Goal: Transaction & Acquisition: Purchase product/service

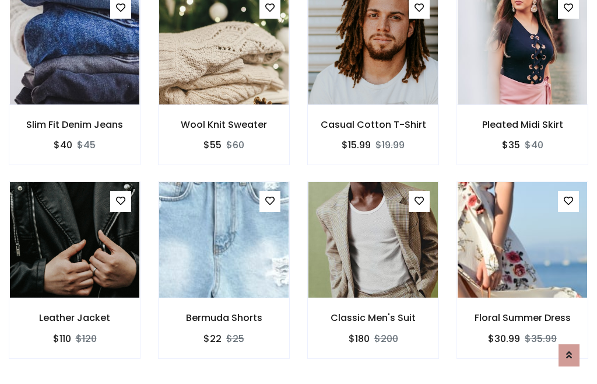
click at [298, 191] on div "Classic Men's Suit $180 $200" at bounding box center [372, 277] width 149 height 193
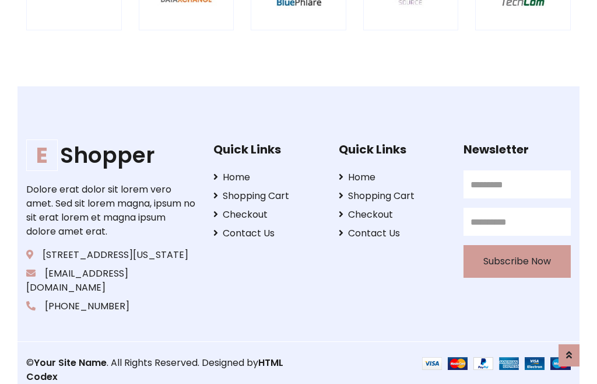
scroll to position [2219, 0]
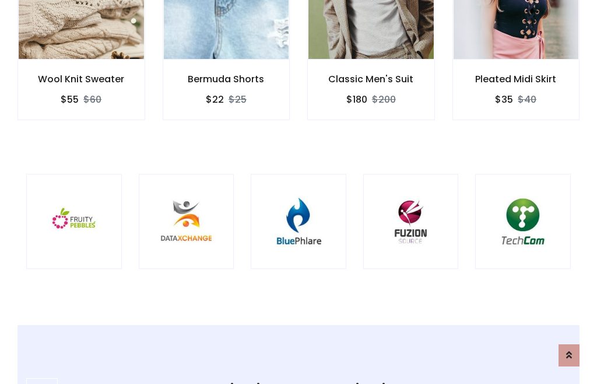
click at [298, 192] on img at bounding box center [298, 221] width 66 height 66
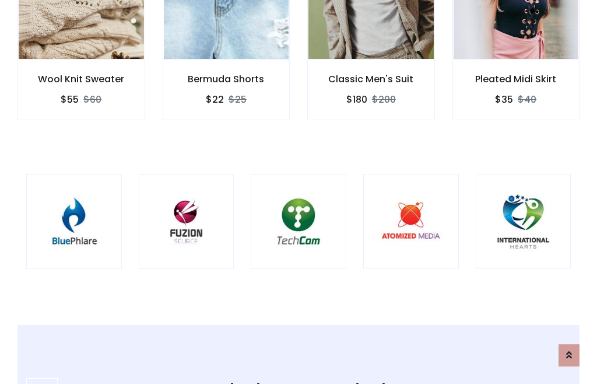
click at [298, 192] on img at bounding box center [298, 221] width 66 height 66
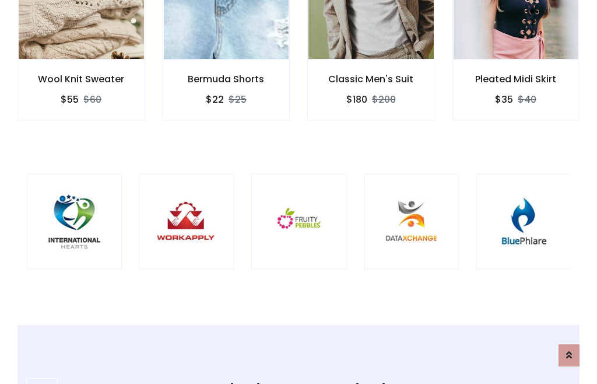
click at [298, 192] on img at bounding box center [299, 221] width 66 height 66
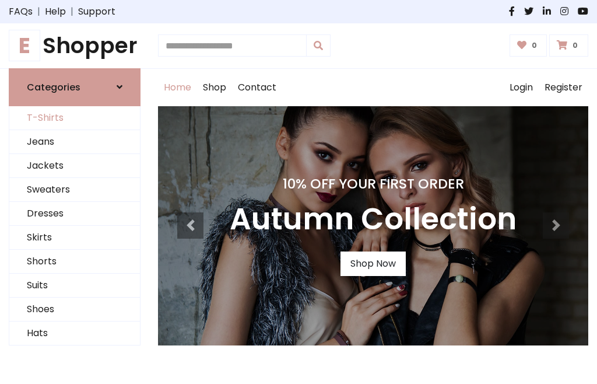
click at [75, 118] on link "T-Shirts" at bounding box center [74, 118] width 131 height 24
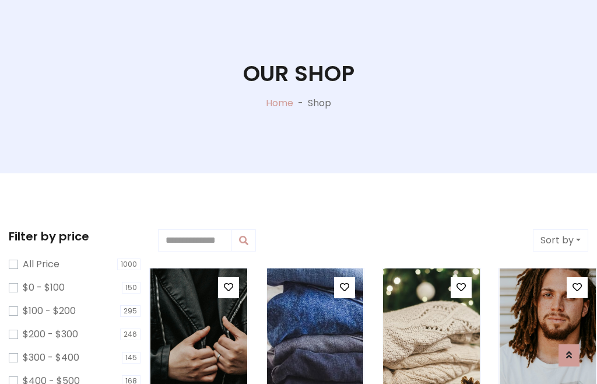
scroll to position [59, 0]
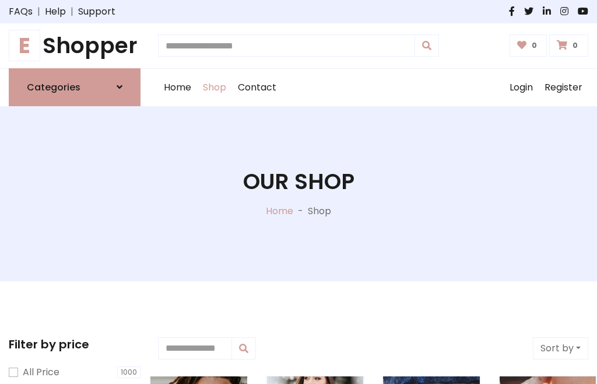
click at [75, 45] on h1 "E Shopper" at bounding box center [75, 46] width 132 height 26
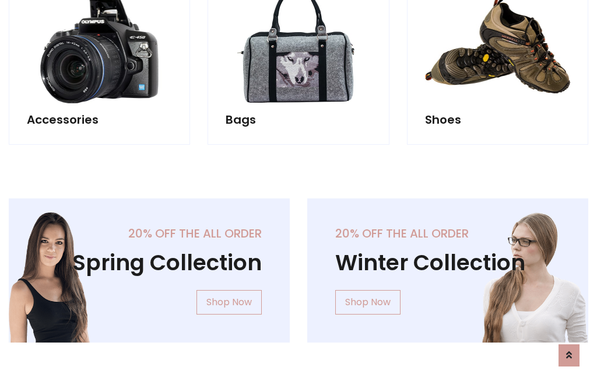
scroll to position [1133, 0]
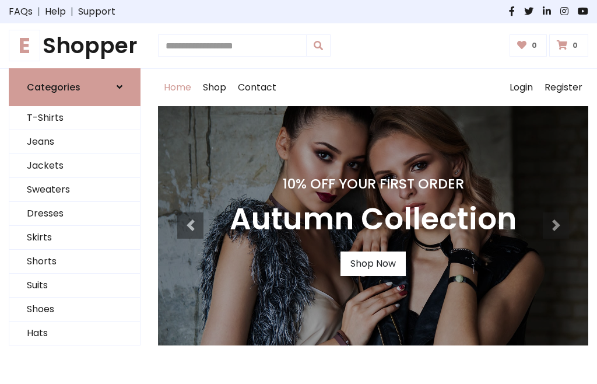
scroll to position [382, 0]
